Goal: Task Accomplishment & Management: Use online tool/utility

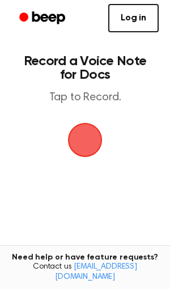
click at [90, 131] on span "button" at bounding box center [85, 140] width 32 height 32
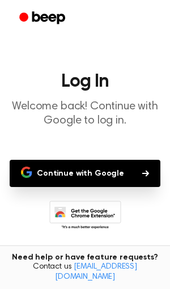
click at [106, 168] on button "Continue with Google" at bounding box center [85, 173] width 151 height 27
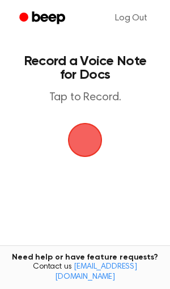
click at [81, 147] on span "button" at bounding box center [85, 140] width 37 height 37
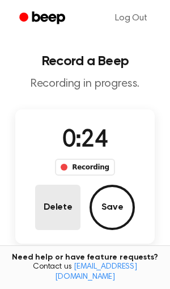
click at [62, 185] on button "Delete" at bounding box center [57, 207] width 45 height 45
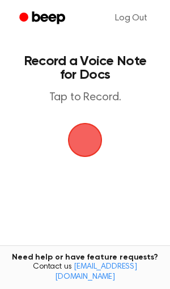
click at [89, 141] on span "button" at bounding box center [85, 140] width 51 height 51
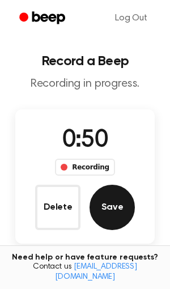
click at [116, 214] on button "Save" at bounding box center [112, 207] width 45 height 45
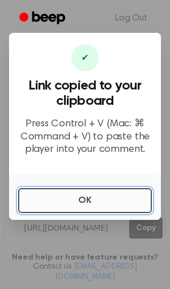
click at [123, 197] on button "OK" at bounding box center [85, 200] width 134 height 25
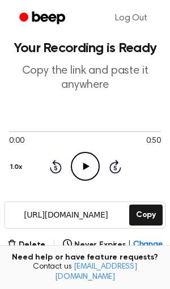
scroll to position [108, 0]
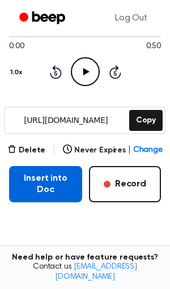
click at [60, 193] on button "Insert into Doc" at bounding box center [45, 184] width 73 height 36
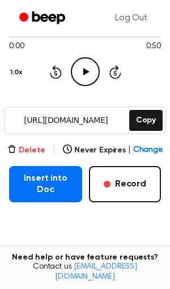
click at [37, 153] on button "Delete" at bounding box center [26, 151] width 38 height 12
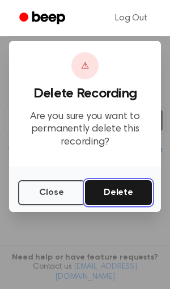
click at [118, 195] on button "Delete" at bounding box center [118, 192] width 67 height 25
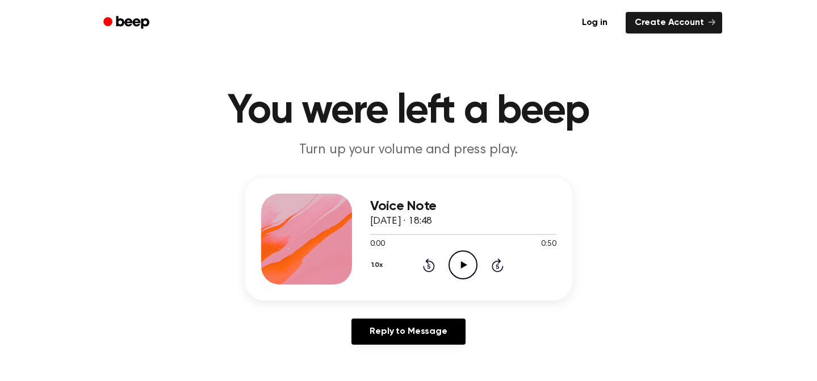
click at [470, 264] on icon "Play Audio" at bounding box center [462, 264] width 29 height 29
